Goal: Information Seeking & Learning: Understand process/instructions

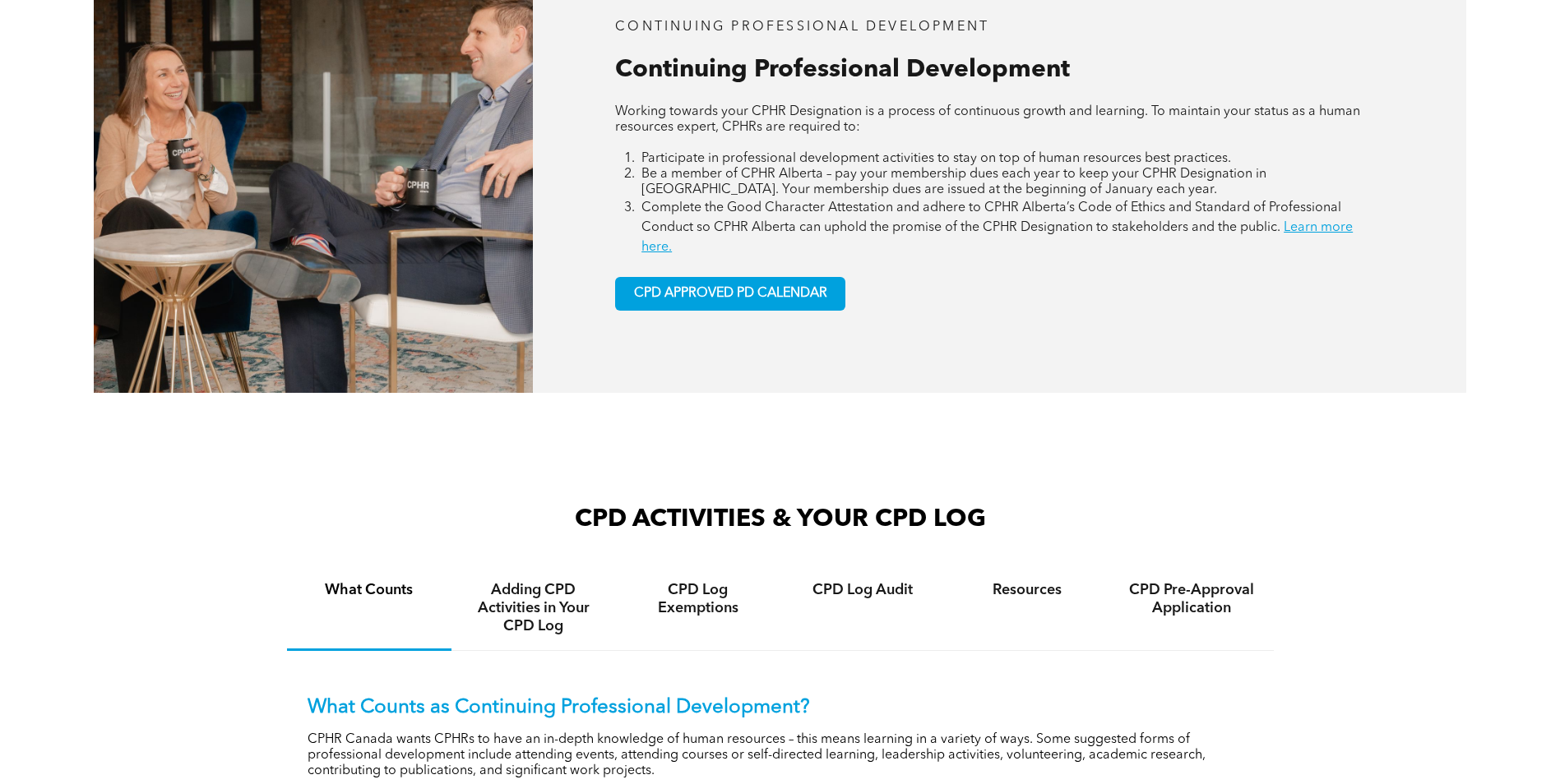
scroll to position [1068, 0]
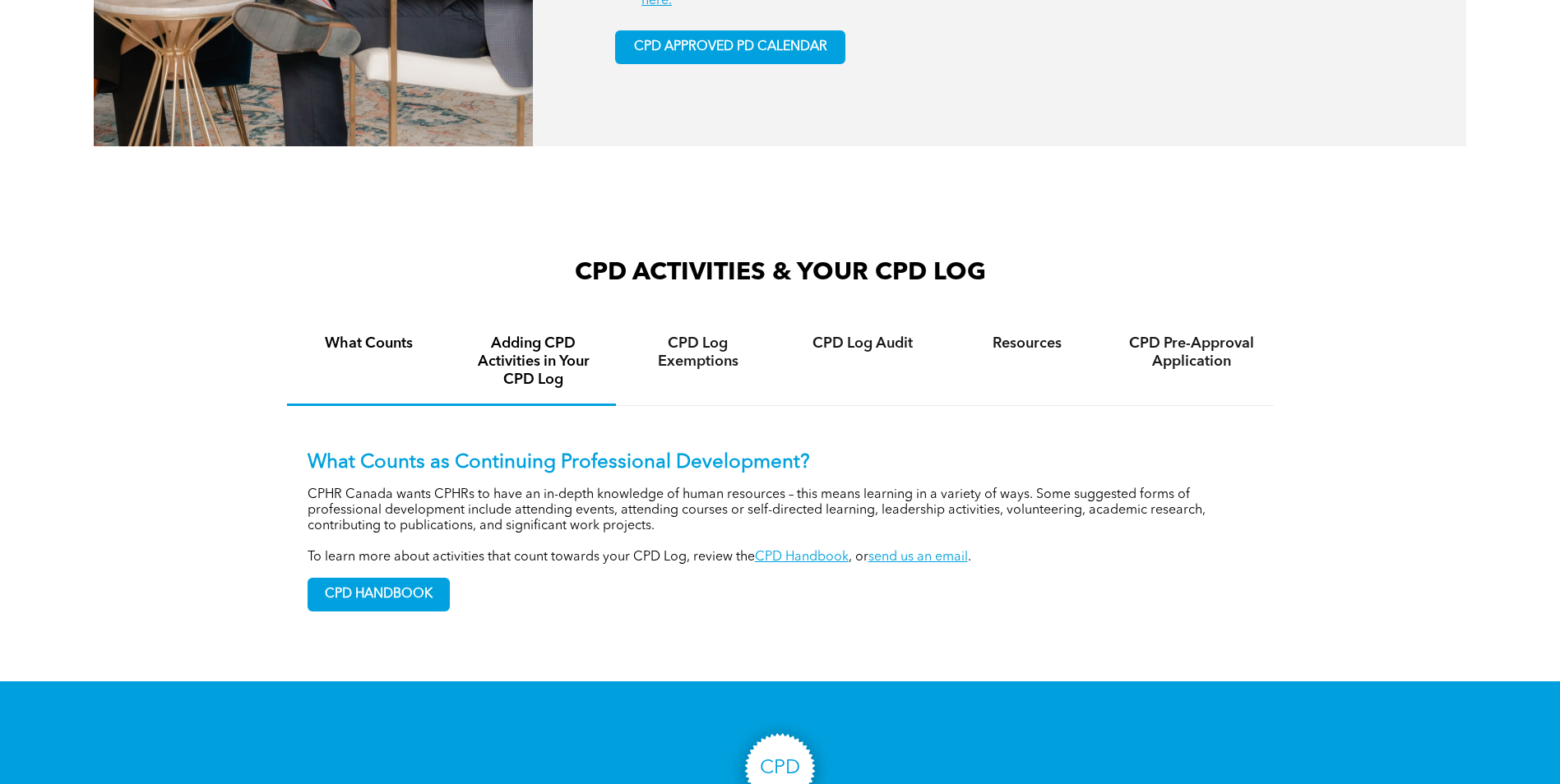
click at [541, 365] on h4 "Adding CPD Activities in Your CPD Log" at bounding box center [534, 362] width 135 height 54
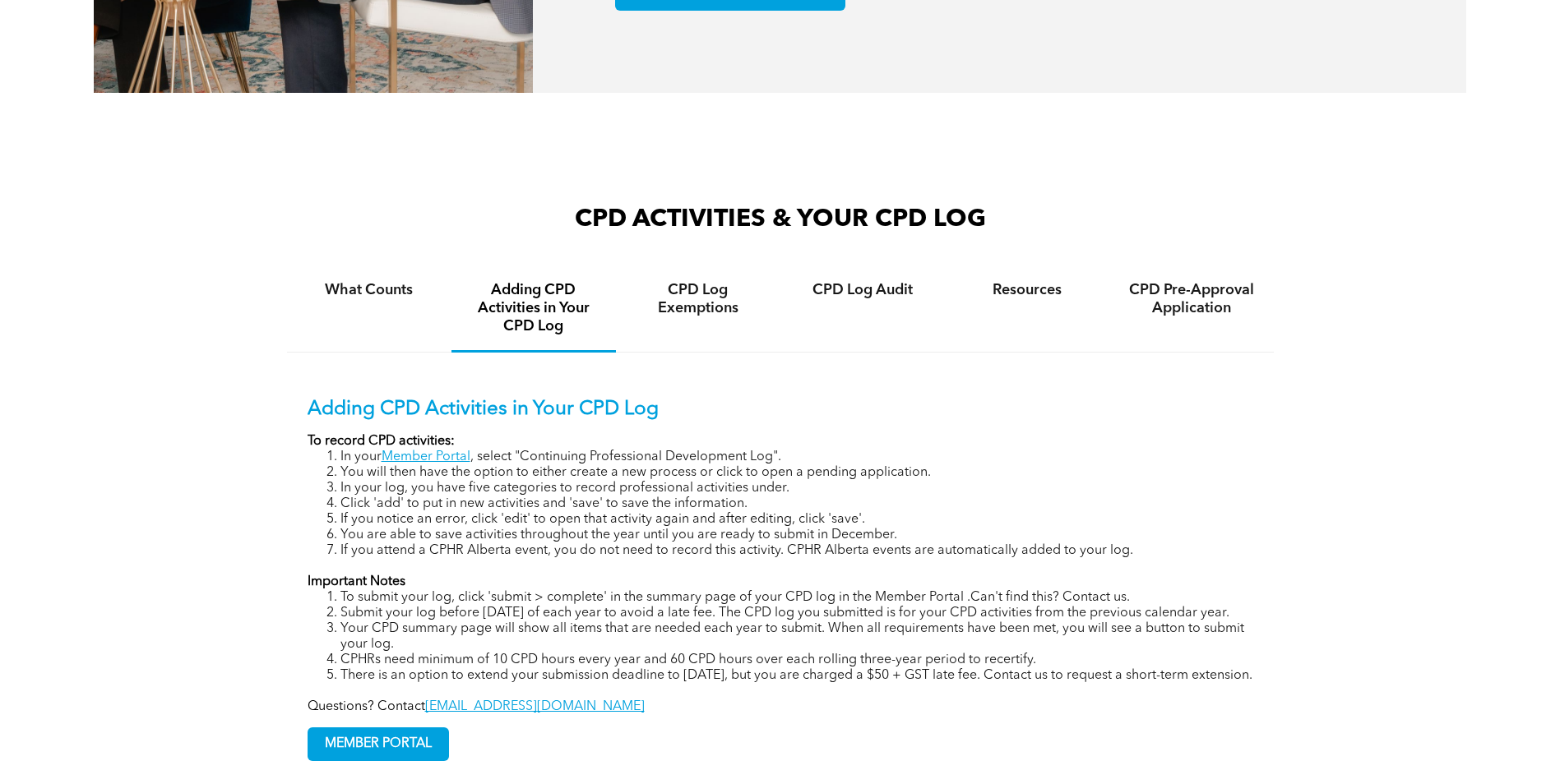
scroll to position [1151, 0]
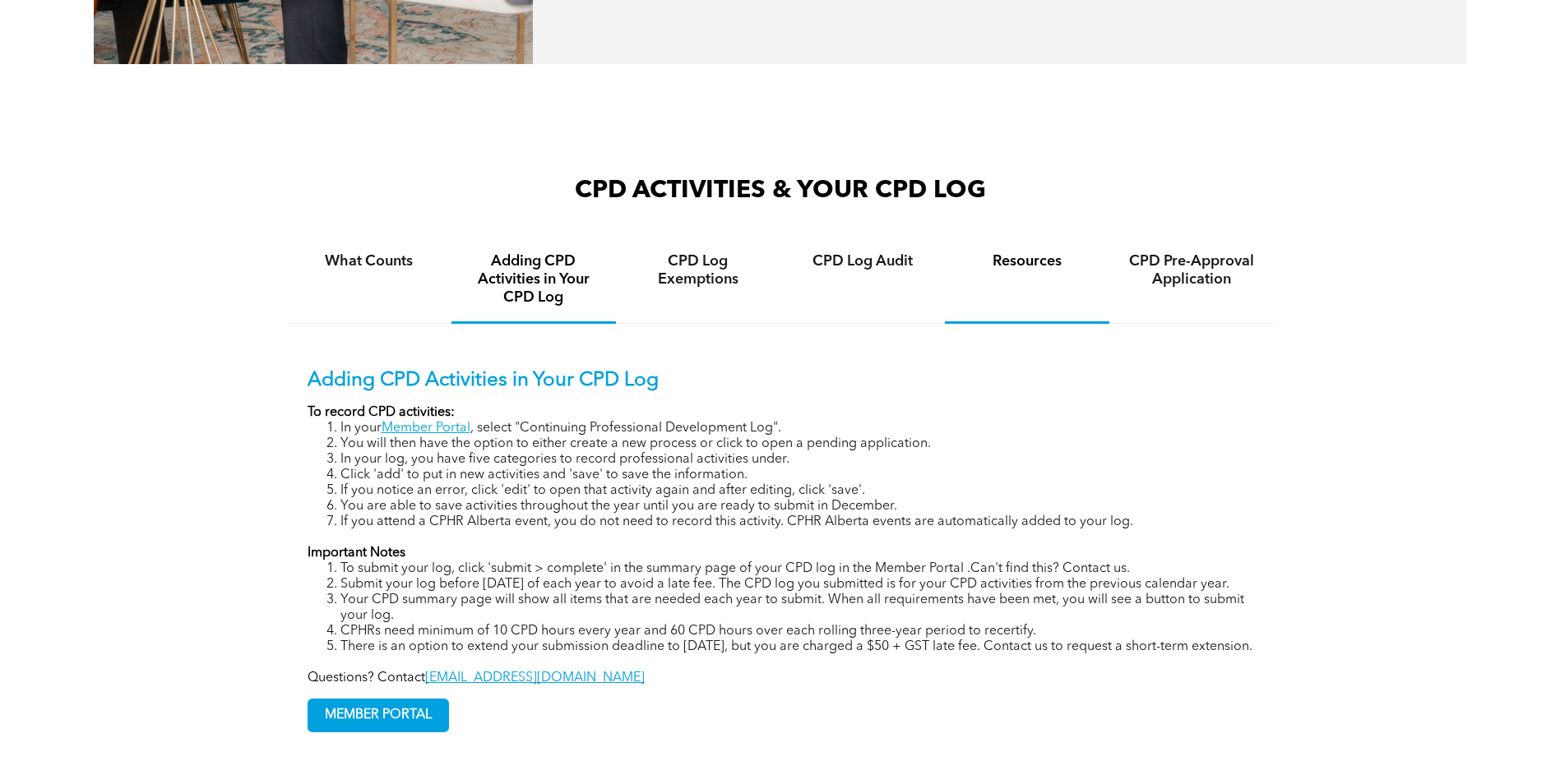
click at [1007, 268] on h4 "Resources" at bounding box center [1027, 261] width 135 height 18
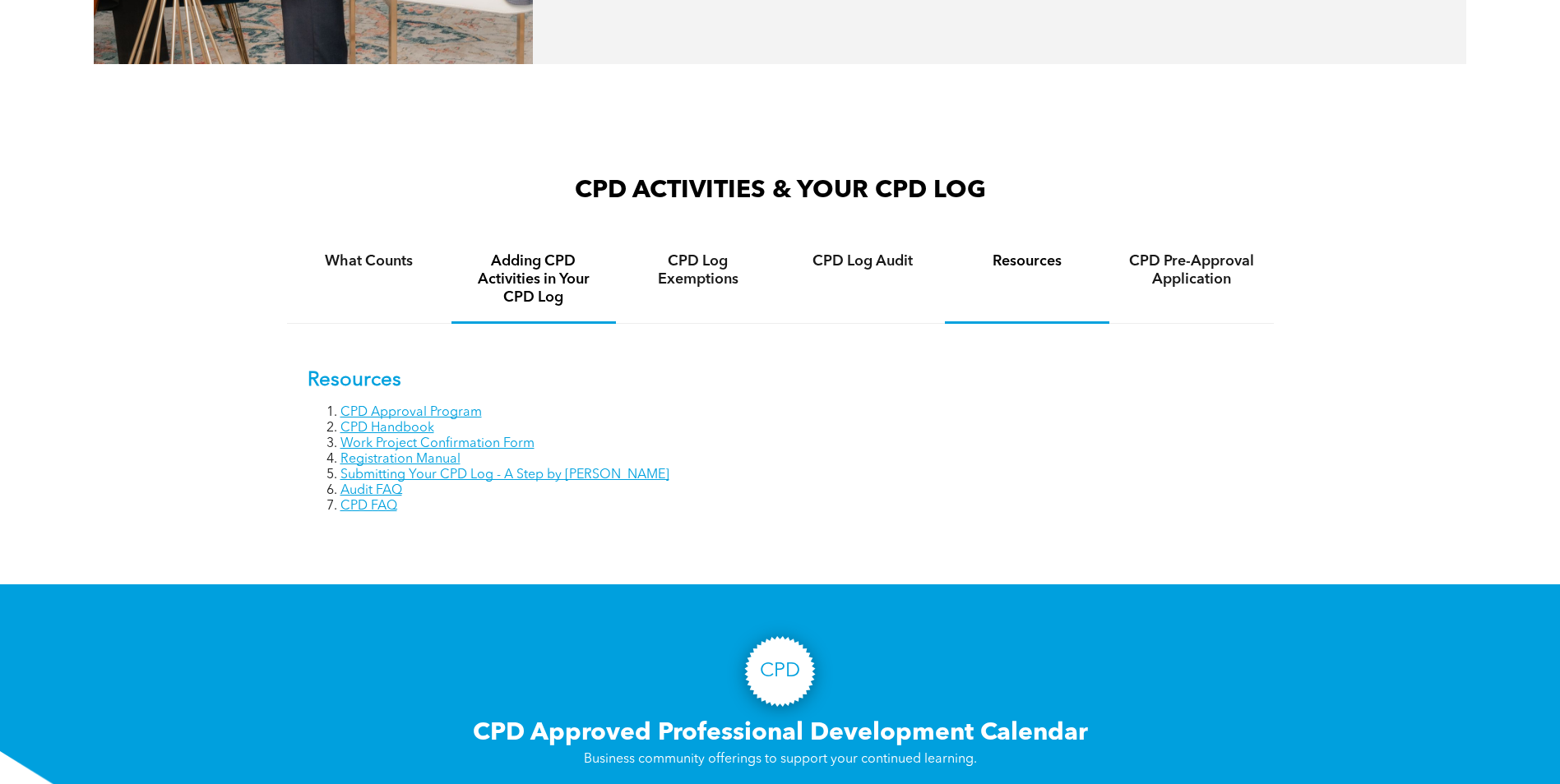
click at [530, 283] on h4 "Adding CPD Activities in Your CPD Log" at bounding box center [534, 279] width 135 height 54
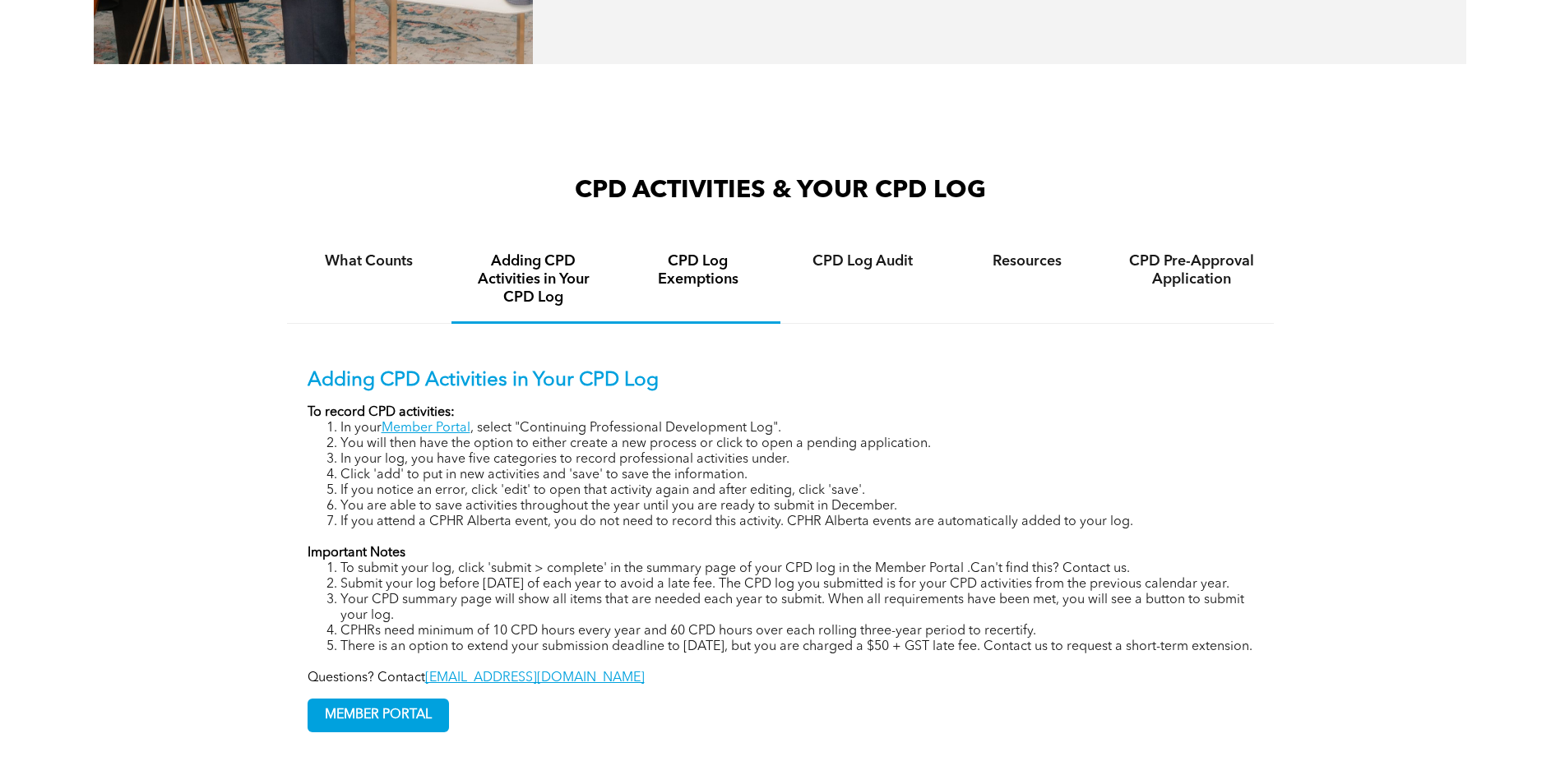
click at [666, 287] on h4 "CPD Log Exemptions" at bounding box center [698, 270] width 135 height 36
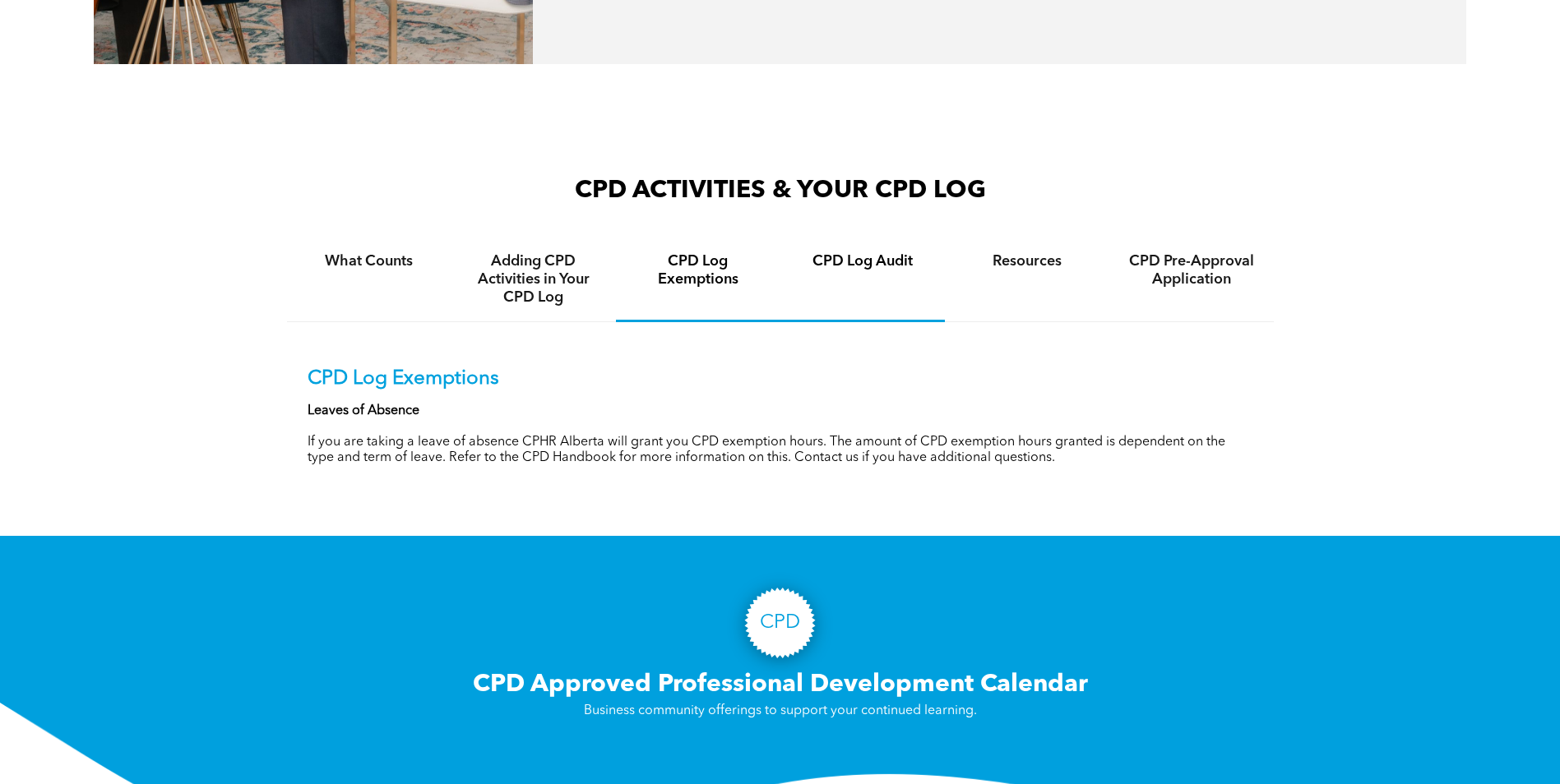
click at [819, 266] on h4 "CPD Log Audit" at bounding box center [863, 261] width 135 height 18
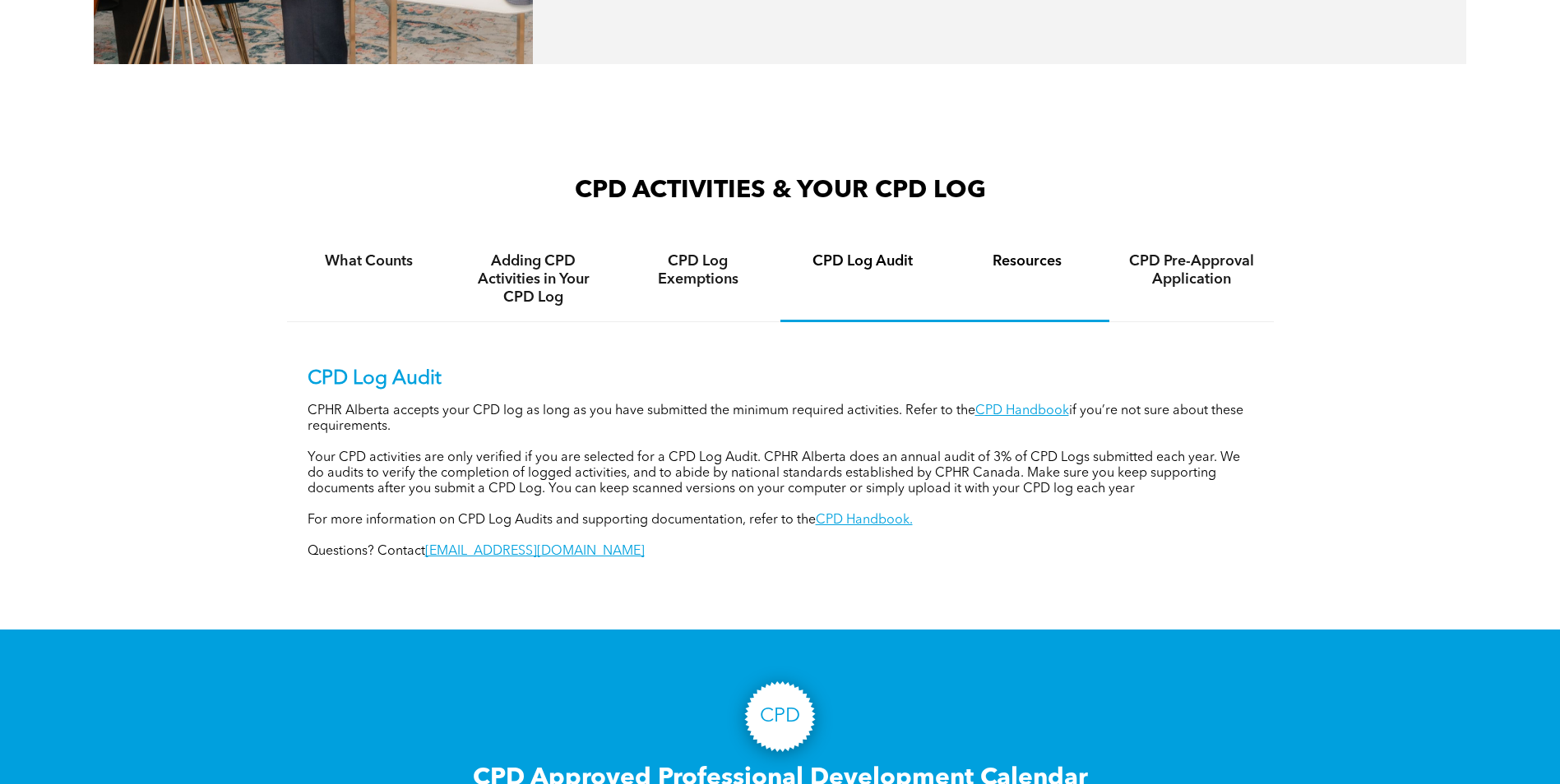
click at [1018, 273] on div "Resources" at bounding box center [1027, 280] width 164 height 84
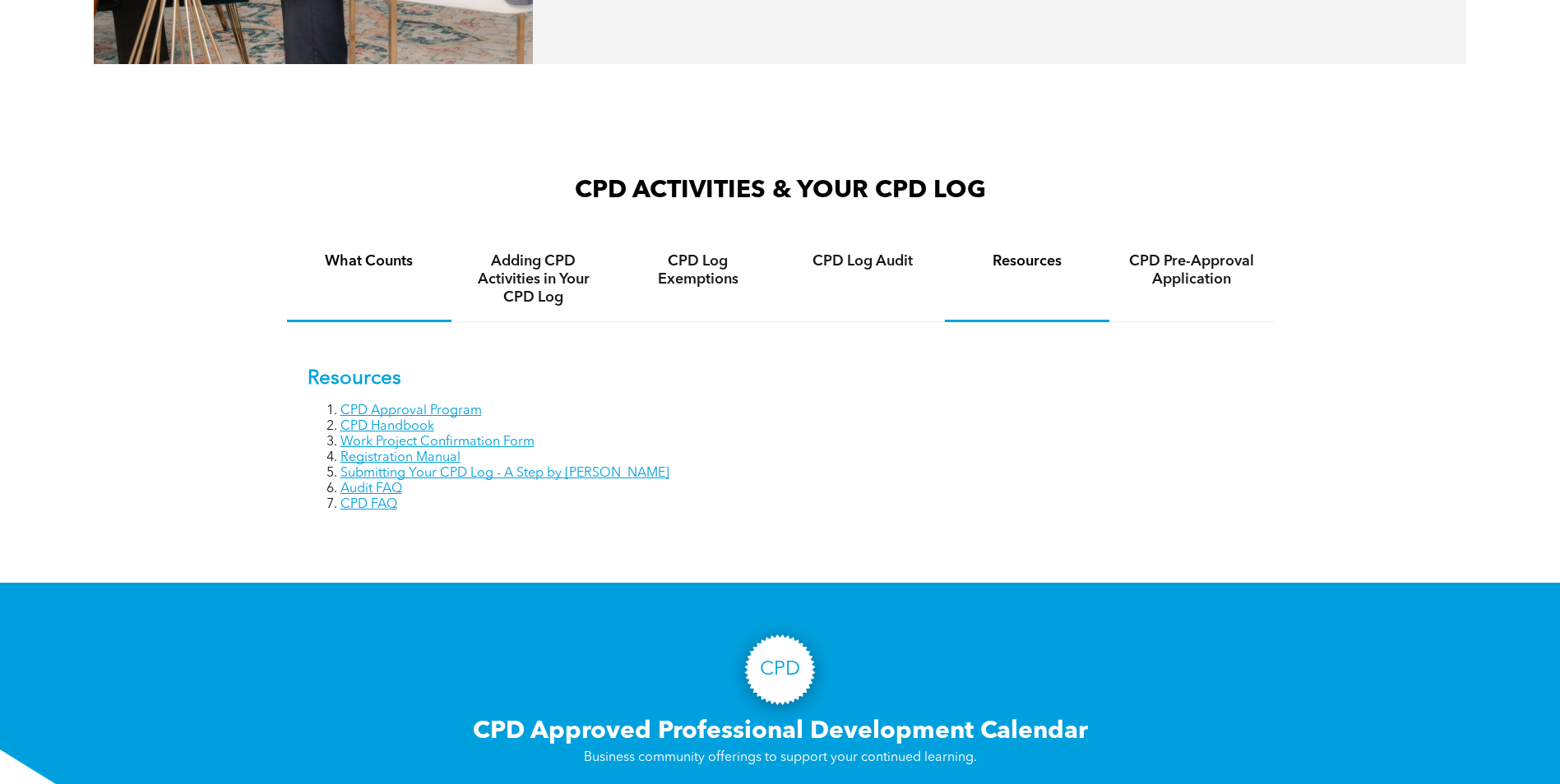
click at [366, 261] on h4 "What Counts" at bounding box center [369, 261] width 135 height 18
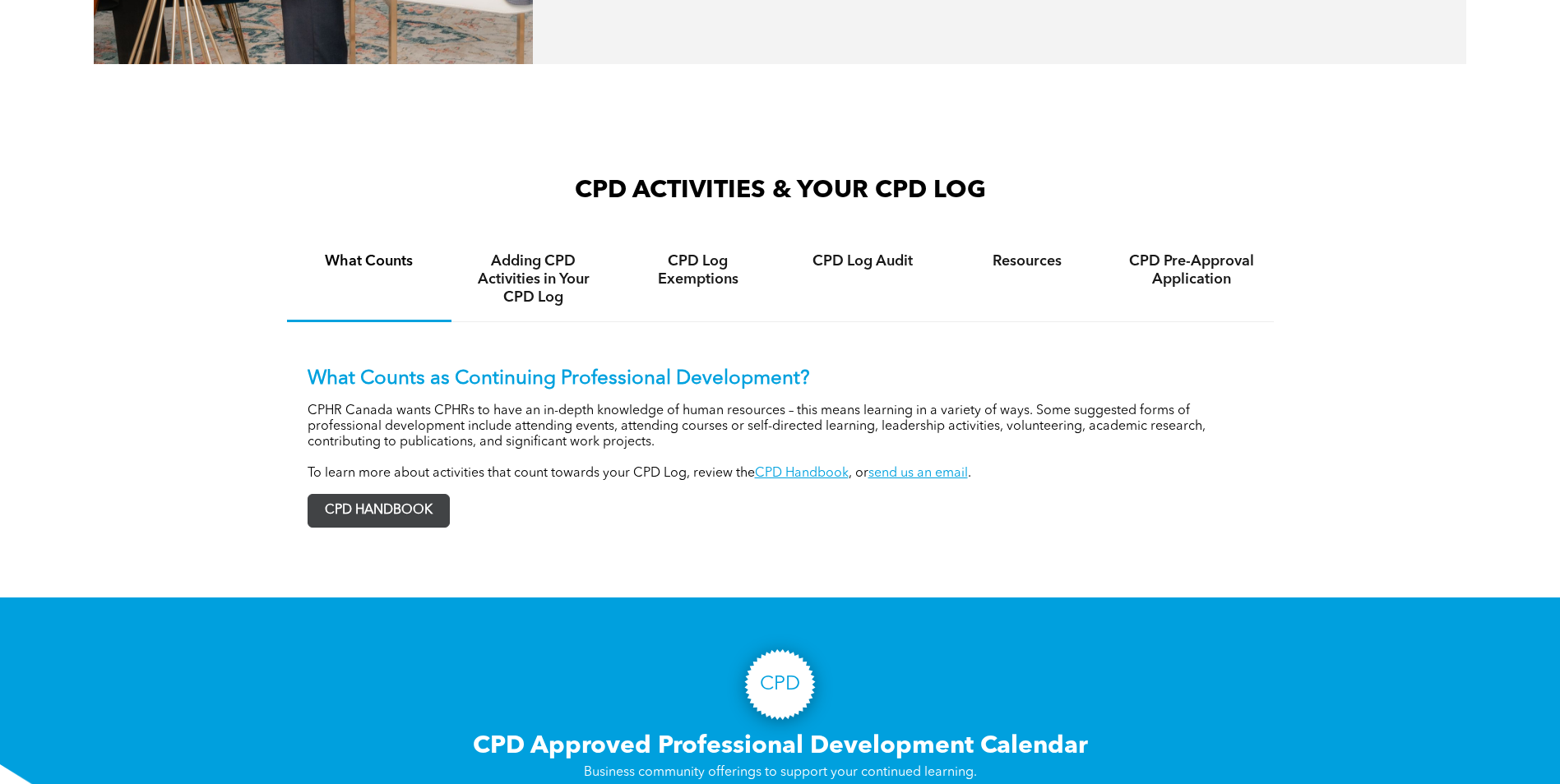
click at [421, 512] on span "CPD HANDBOOK" at bounding box center [379, 511] width 141 height 32
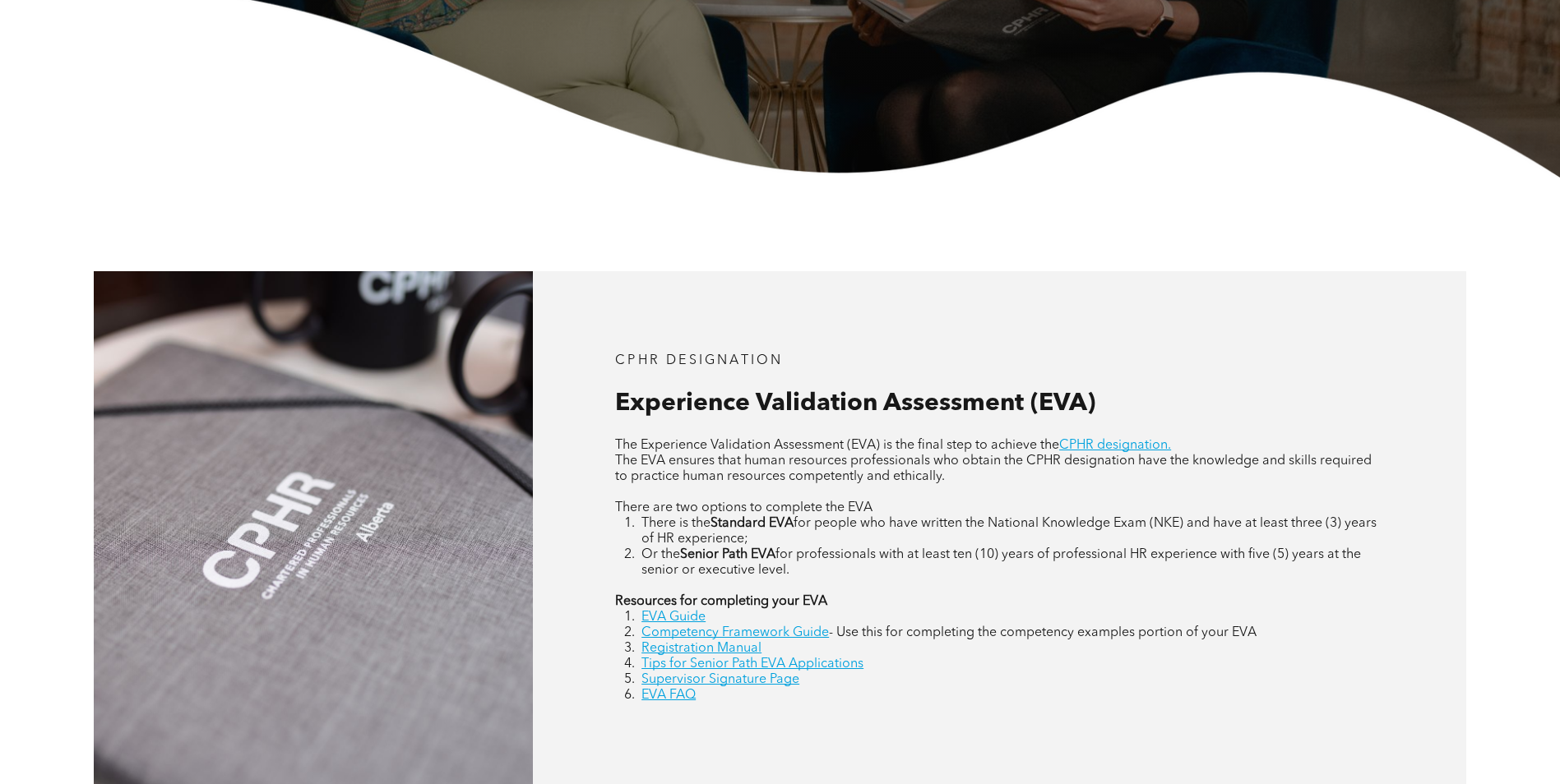
scroll to position [658, 0]
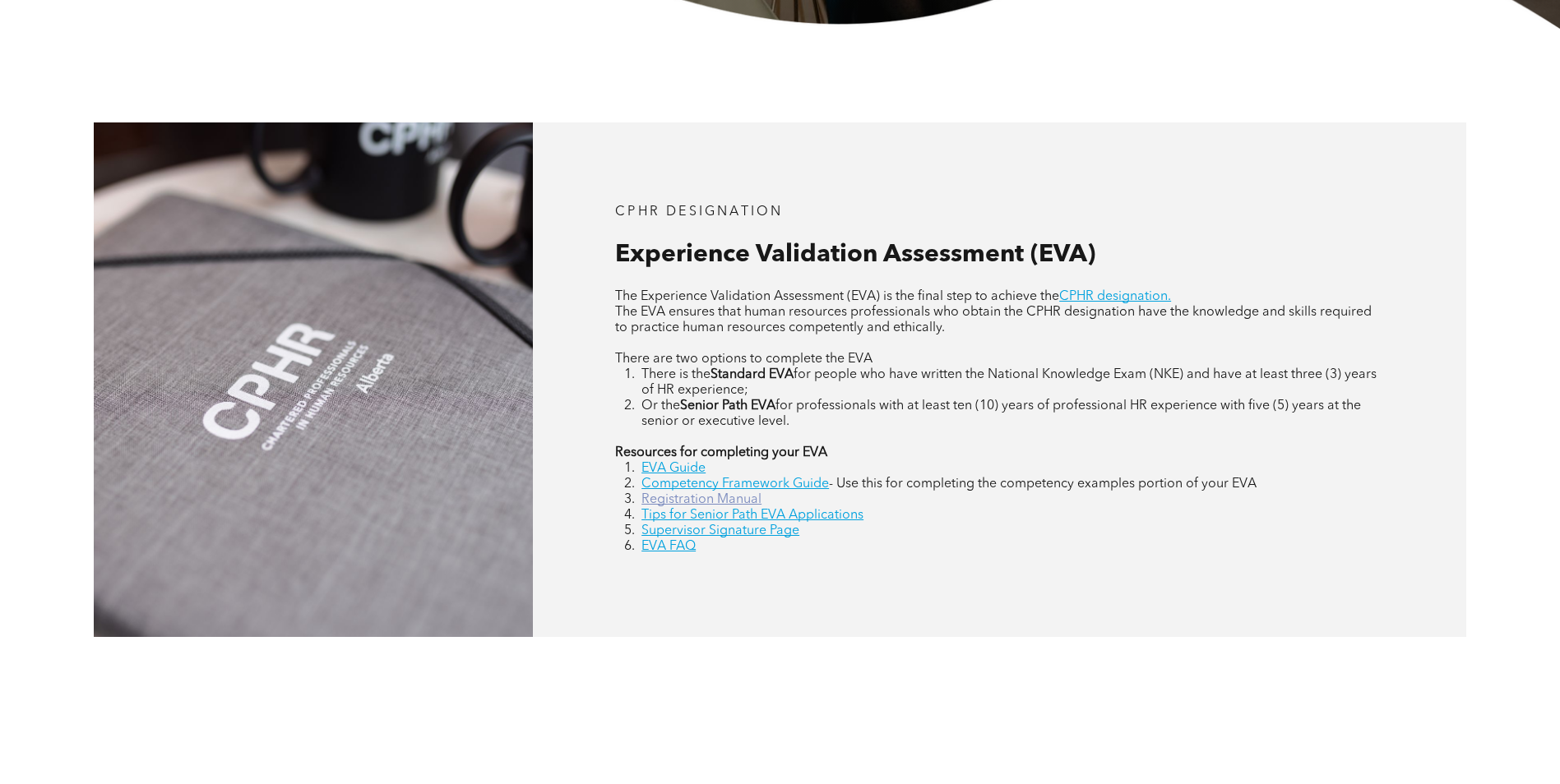
click at [740, 506] on link "Registration Manual" at bounding box center [702, 500] width 120 height 13
